Goal: Communication & Community: Ask a question

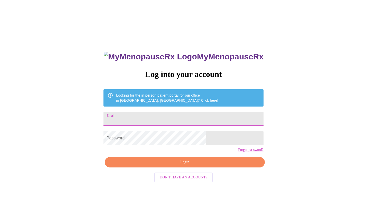
type input "[EMAIL_ADDRESS][DOMAIN_NAME]"
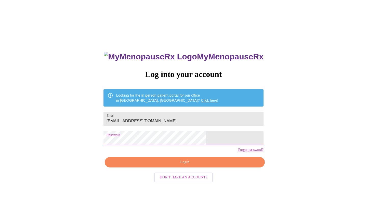
click at [162, 166] on span "Login" at bounding box center [185, 162] width 149 height 6
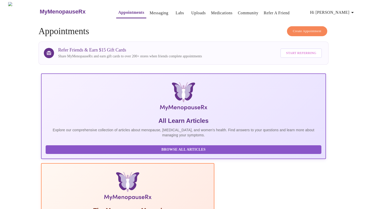
click at [150, 12] on link "Messaging" at bounding box center [159, 12] width 19 height 7
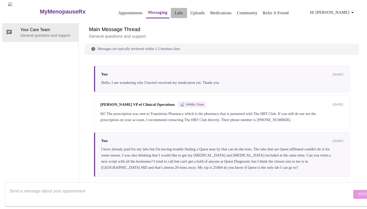
click at [175, 13] on link "Labs" at bounding box center [179, 12] width 8 height 7
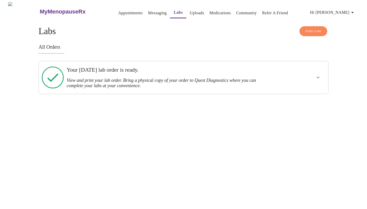
click at [190, 10] on link "Uploads" at bounding box center [197, 12] width 15 height 7
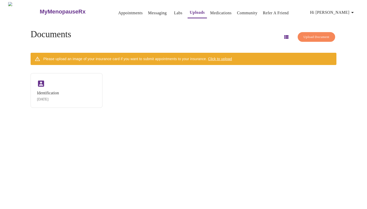
click at [174, 11] on link "Labs" at bounding box center [178, 12] width 8 height 7
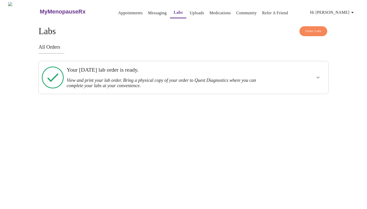
click at [138, 81] on h3 "View and print your lab order. Bring a physical copy of your order to Quest Dia…" at bounding box center [170, 83] width 206 height 11
click at [318, 76] on icon "show more" at bounding box center [318, 78] width 6 height 6
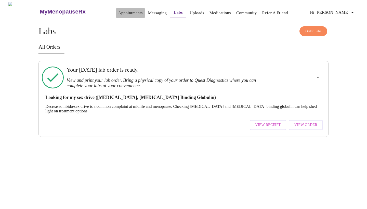
click at [118, 9] on link "Appointments" at bounding box center [130, 12] width 24 height 7
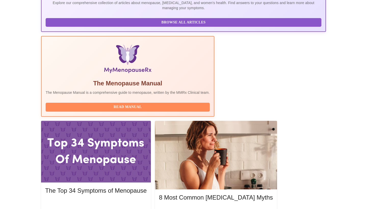
scroll to position [127, 0]
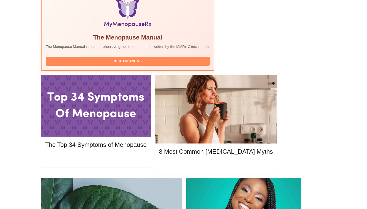
scroll to position [173, 0]
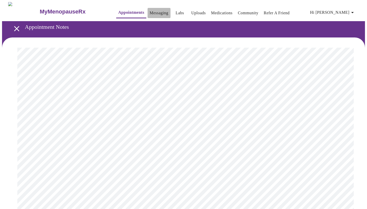
click at [150, 9] on link "Messaging" at bounding box center [159, 12] width 19 height 7
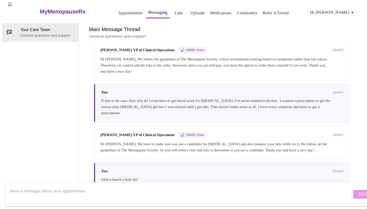
click at [175, 11] on link "Labs" at bounding box center [179, 12] width 8 height 7
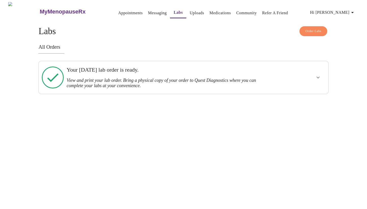
click at [149, 12] on link "Messaging" at bounding box center [157, 12] width 19 height 7
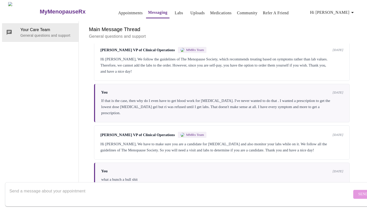
scroll to position [19, 0]
click at [92, 186] on textarea "Send a message about your appointment" at bounding box center [180, 194] width 343 height 16
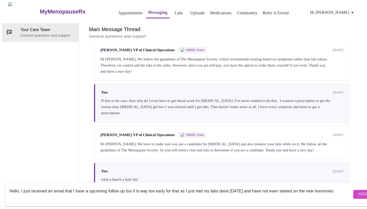
click at [203, 186] on textarea "Hello, I just received an email that I have a upcoming follow up but it is way …" at bounding box center [180, 194] width 343 height 16
click at [251, 186] on textarea "Hello, I just received an email that I have a upcoming follow up but it is way …" at bounding box center [180, 194] width 343 height 16
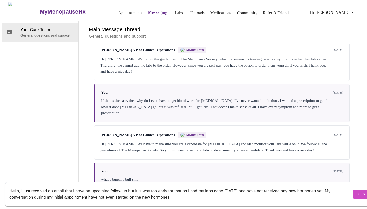
click at [334, 187] on textarea "Hello, I just received an email that I have an upcoming follow up but it is way…" at bounding box center [180, 194] width 343 height 16
click at [113, 192] on textarea "Hello, I just received an email that I have an upcoming follow up but it is way…" at bounding box center [180, 194] width 343 height 16
click at [141, 192] on textarea "Hello, I just received an email that I have an upcoming follow up but it is way…" at bounding box center [180, 194] width 343 height 16
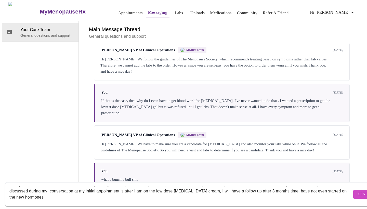
scroll to position [6, 0]
drag, startPoint x: 312, startPoint y: 185, endPoint x: 314, endPoint y: 191, distance: 6.1
click at [312, 186] on textarea "Hello, I just received an email that I have an upcoming follow up but it is way…" at bounding box center [180, 194] width 343 height 16
click at [314, 191] on textarea "Hello, I just received an email that I have an upcoming follow up but it is way…" at bounding box center [180, 194] width 343 height 16
drag, startPoint x: 312, startPoint y: 187, endPoint x: 320, endPoint y: 190, distance: 8.2
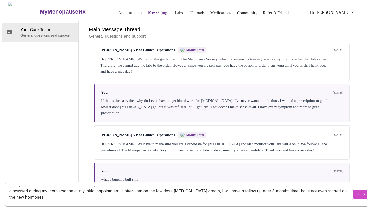
click at [320, 190] on textarea "Hello, I just received an email that I have an upcoming follow up but it is way…" at bounding box center [180, 194] width 343 height 16
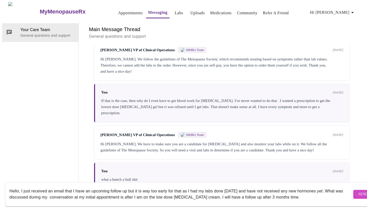
scroll to position [19, 0]
click at [92, 193] on textarea "Hello, I just received an email that I have an upcoming follow up but it is way…" at bounding box center [180, 194] width 343 height 16
click at [141, 192] on textarea "Hello, I just received an email that I have an upcoming follow up but it is way…" at bounding box center [180, 194] width 343 height 16
drag, startPoint x: 98, startPoint y: 192, endPoint x: 62, endPoint y: 192, distance: 36.0
click at [62, 192] on textarea "Hello, I just received an email that I have an upcoming follow up but it is way…" at bounding box center [180, 194] width 343 height 16
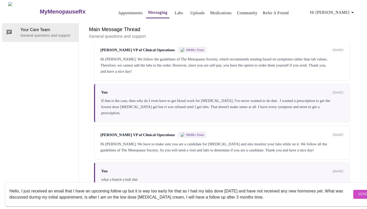
type textarea "Hello, I just received an email that I have an upcoming follow up but it is way…"
click at [359, 191] on span "Send" at bounding box center [364, 194] width 10 height 6
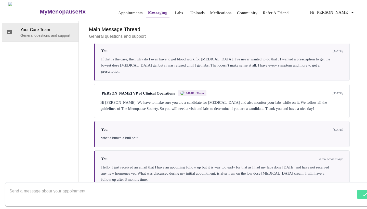
scroll to position [290, 0]
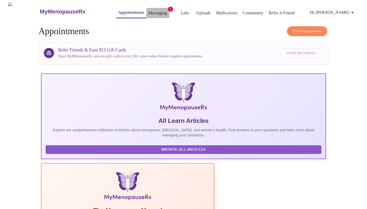
click at [151, 10] on link "Messaging" at bounding box center [158, 12] width 19 height 7
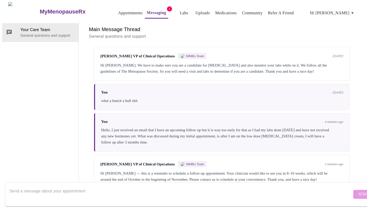
scroll to position [19, 0]
click at [99, 186] on textarea "Send a message about your appointment" at bounding box center [180, 194] width 343 height 16
type textarea "I"
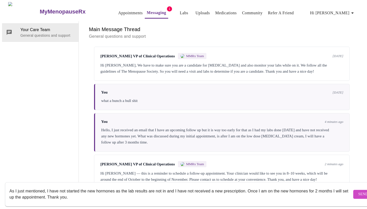
type textarea "As I just mentioned, I have not started the new hormones as the lab results are…"
click at [359, 191] on span "Send" at bounding box center [364, 194] width 10 height 6
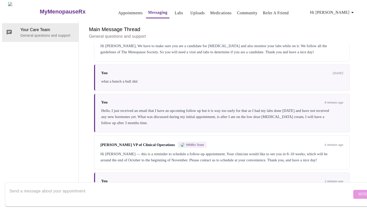
scroll to position [311, 0]
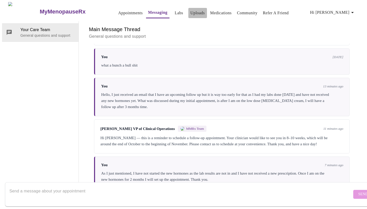
click at [191, 11] on link "Uploads" at bounding box center [198, 12] width 15 height 7
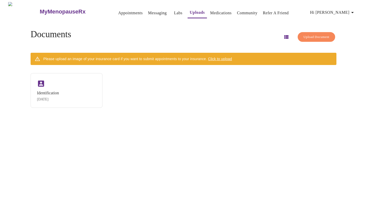
click at [211, 10] on link "Medications" at bounding box center [221, 12] width 21 height 7
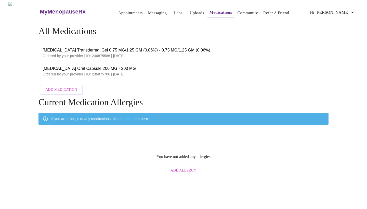
click at [174, 10] on link "Labs" at bounding box center [178, 12] width 8 height 7
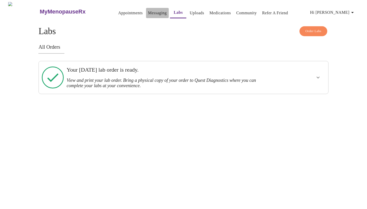
click at [150, 11] on link "Messaging" at bounding box center [157, 12] width 19 height 7
